Goal: Information Seeking & Learning: Learn about a topic

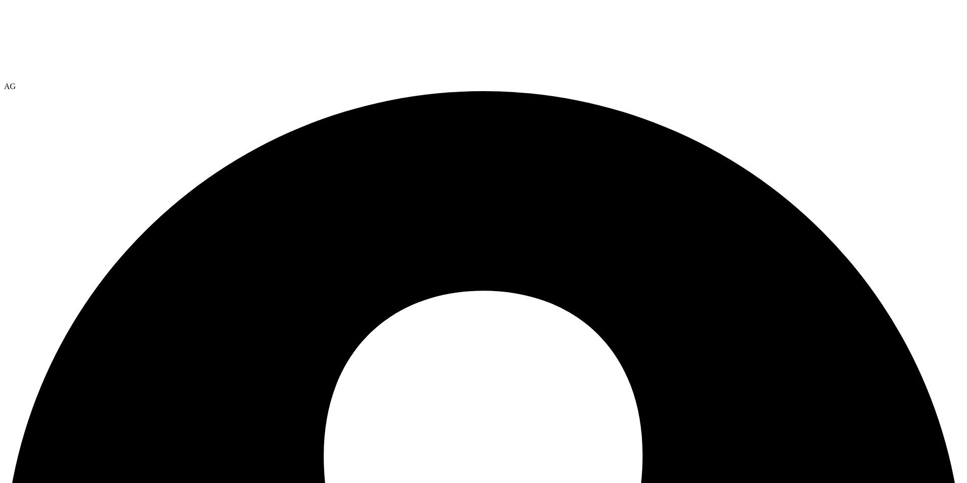
select select "USEast"
select select "USD"
select select "USEast"
select select "USD"
select select "USEast"
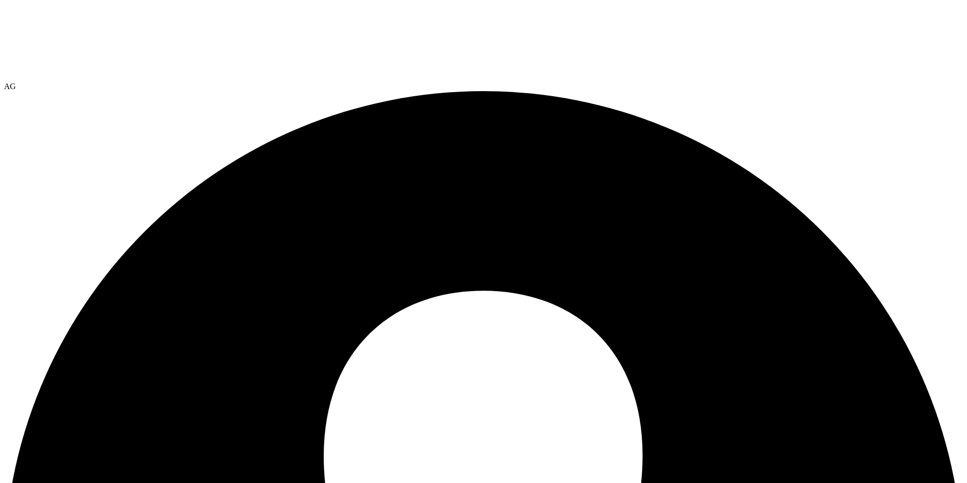
select select "USEast"
drag, startPoint x: 732, startPoint y: 121, endPoint x: 674, endPoint y: 118, distance: 57.7
drag, startPoint x: 674, startPoint y: 118, endPoint x: 806, endPoint y: 123, distance: 132.1
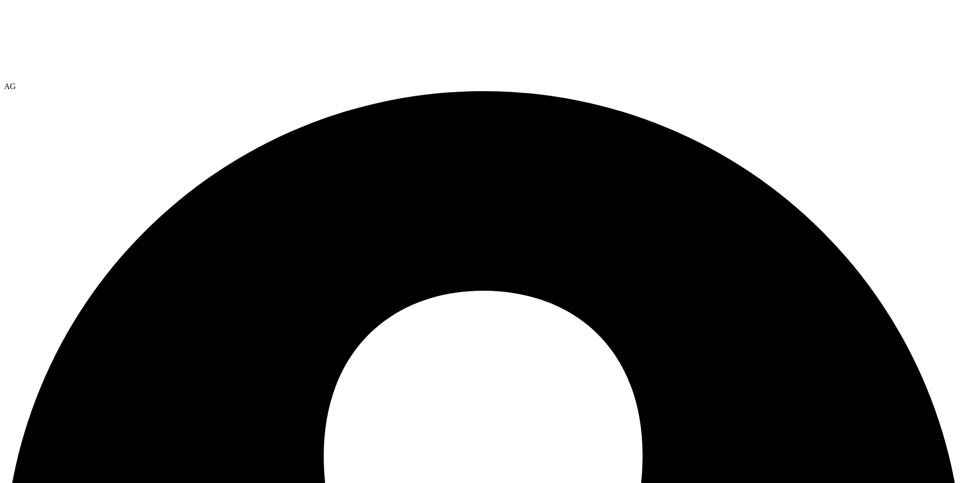
drag, startPoint x: 368, startPoint y: 119, endPoint x: 430, endPoint y: 119, distance: 61.2
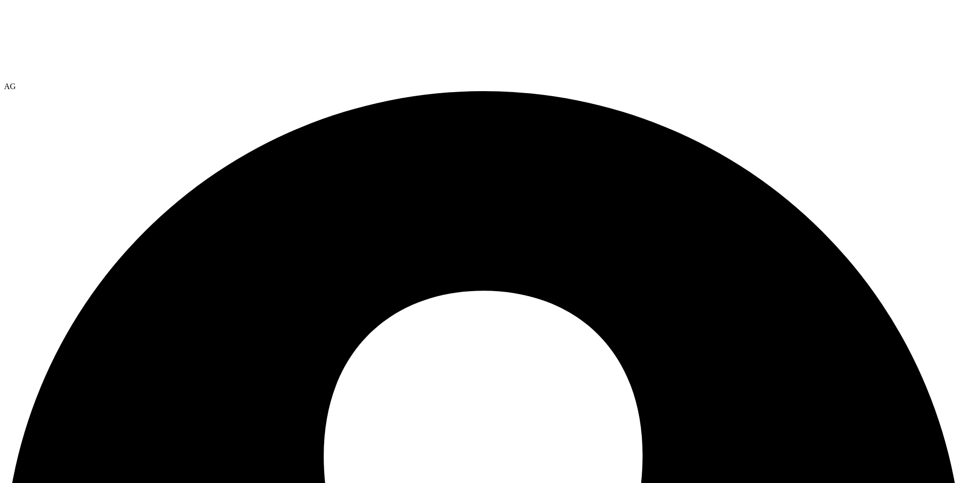
drag, startPoint x: 915, startPoint y: 136, endPoint x: 694, endPoint y: 135, distance: 221.1
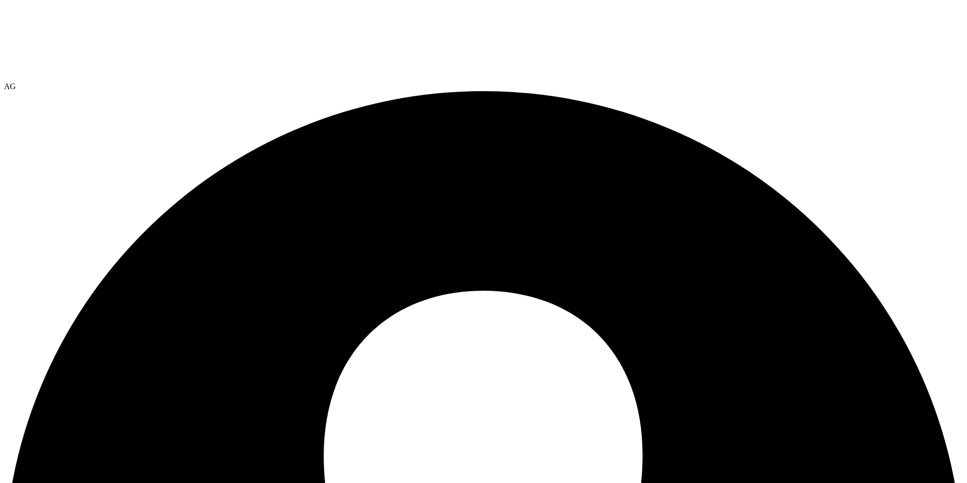
select select "USEast"
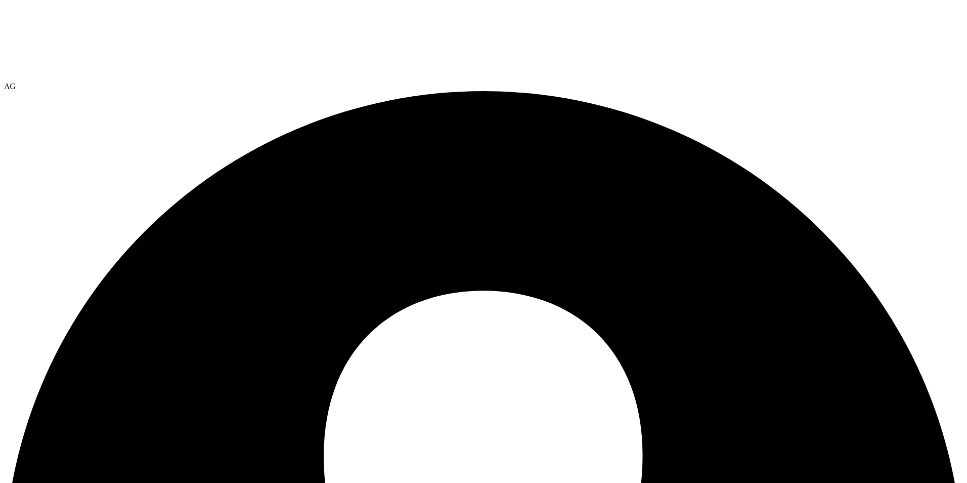
scroll to position [0, 0]
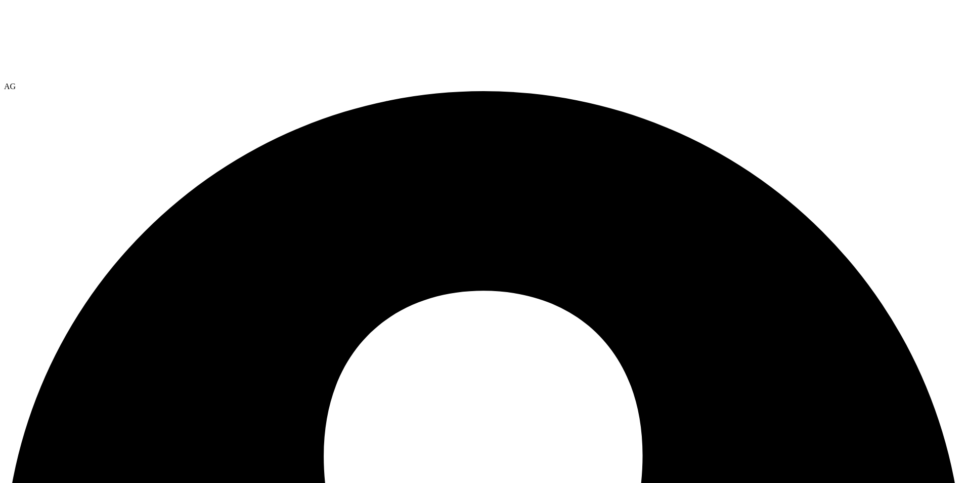
scroll to position [63, 0]
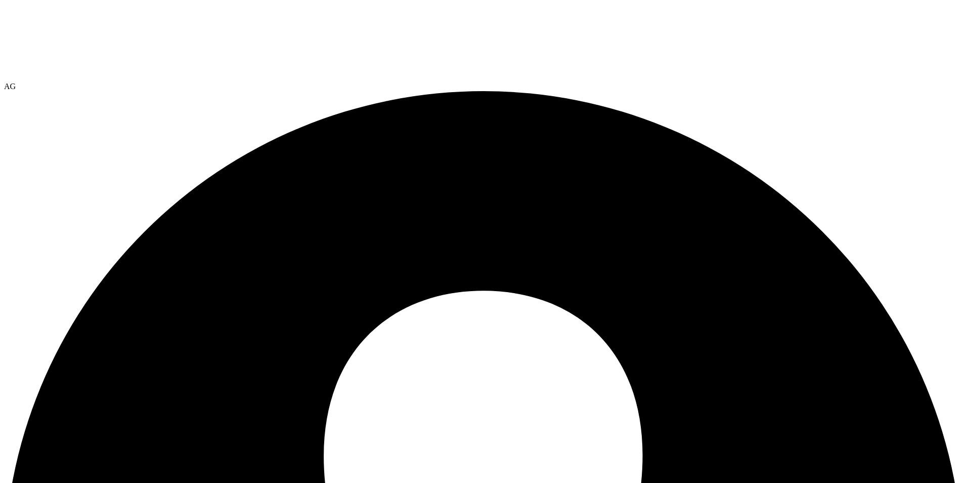
drag, startPoint x: 513, startPoint y: 117, endPoint x: 549, endPoint y: 116, distance: 36.4
copy h4 "538.45"
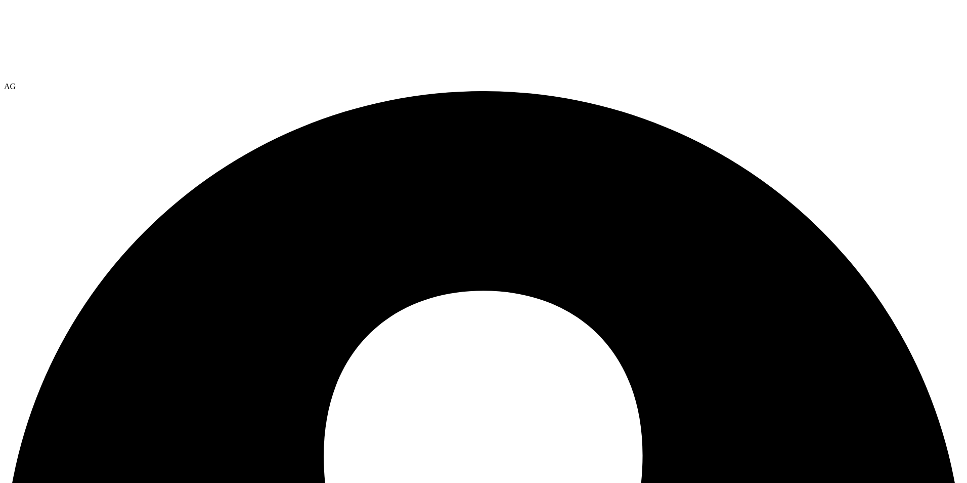
drag, startPoint x: 112, startPoint y: 166, endPoint x: 608, endPoint y: 299, distance: 513.3
select select "USEast"
select select "USD"
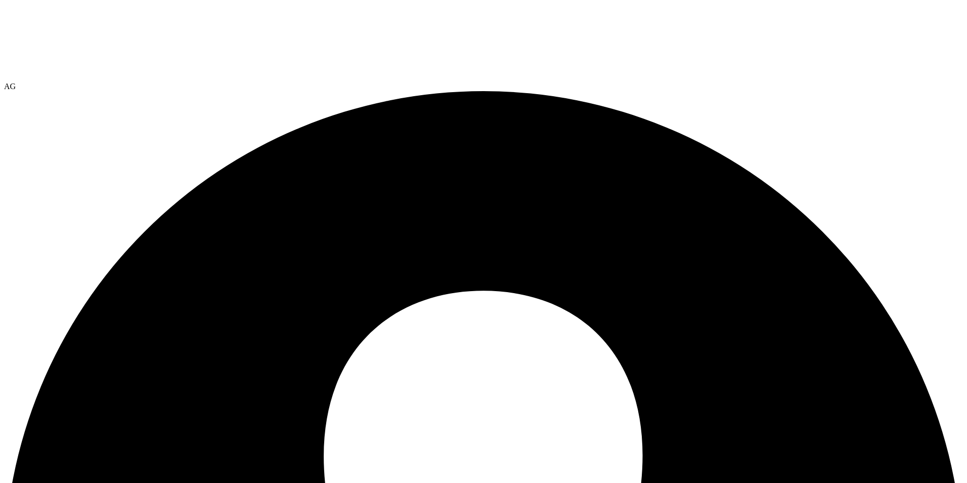
click at [61, 30] on div at bounding box center [483, 43] width 959 height 78
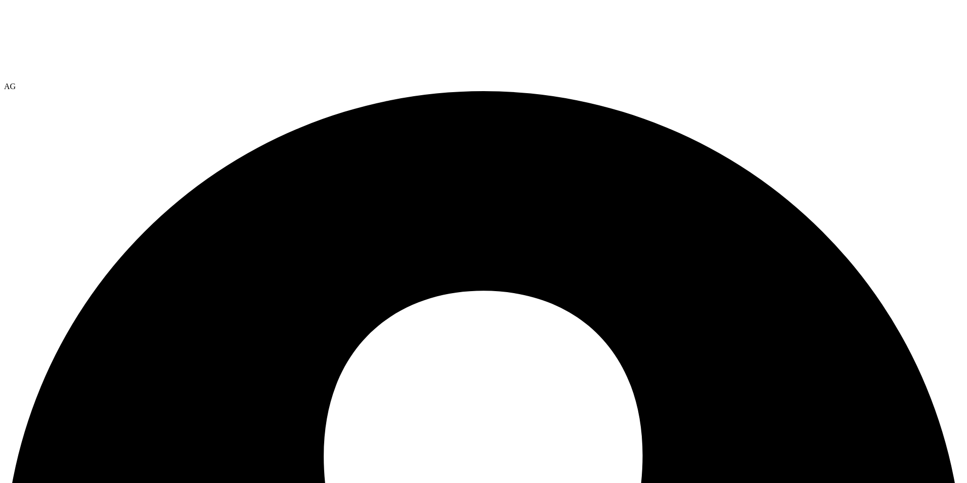
radio input "true"
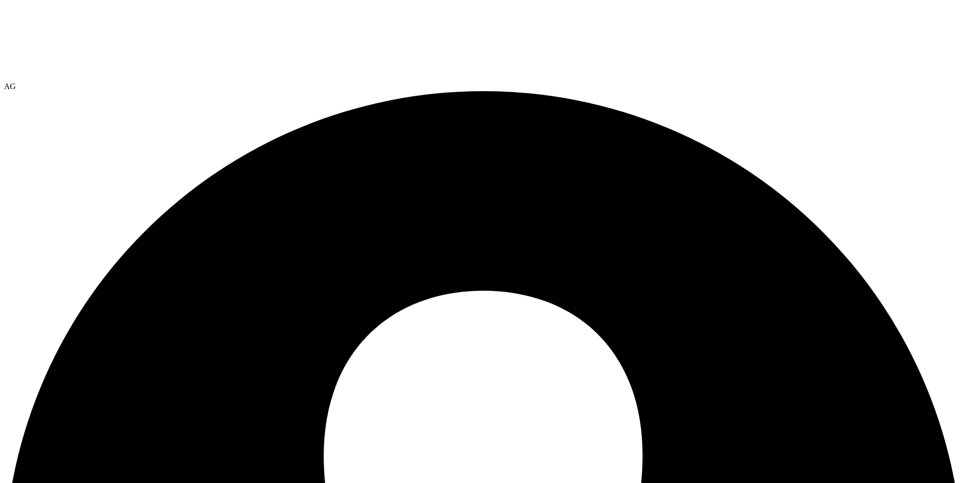
radio input "false"
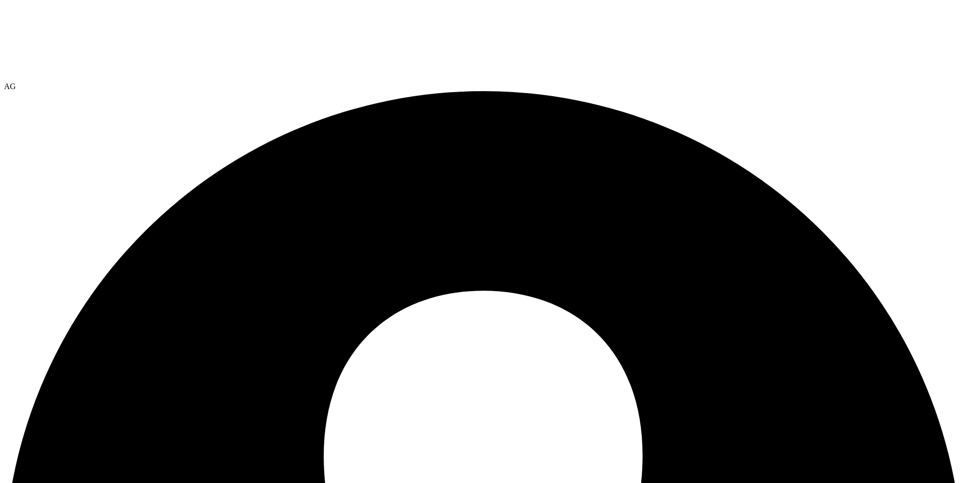
radio input "true"
radio input "false"
